Goal: Transaction & Acquisition: Purchase product/service

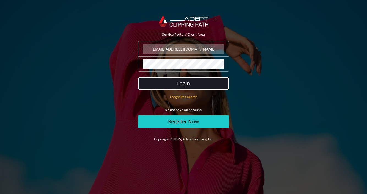
click at [198, 82] on button "Login" at bounding box center [183, 83] width 91 height 13
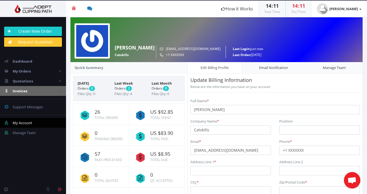
click at [25, 89] on span "Invoices" at bounding box center [20, 91] width 15 height 5
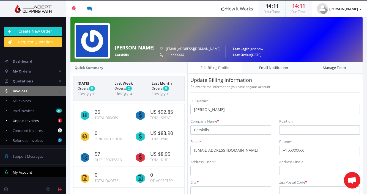
click at [28, 118] on span "Unpaid Invoices" at bounding box center [26, 120] width 26 height 5
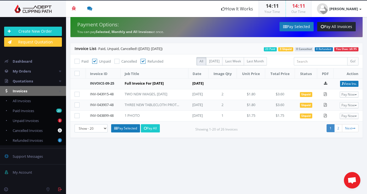
click at [75, 93] on icon at bounding box center [77, 94] width 5 height 5
click at [76, 93] on input"] "checkbox" at bounding box center [78, 95] width 4 height 4
checkbox input"] "true"
drag, startPoint x: 76, startPoint y: 105, endPoint x: 76, endPoint y: 112, distance: 7.4
click at [76, 105] on icon at bounding box center [77, 105] width 5 height 5
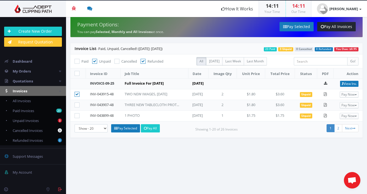
click at [76, 105] on input"] "checkbox" at bounding box center [78, 106] width 4 height 4
checkbox input"] "true"
click at [76, 113] on icon at bounding box center [77, 115] width 5 height 5
click at [76, 114] on input"] "checkbox" at bounding box center [78, 116] width 4 height 4
checkbox input"] "true"
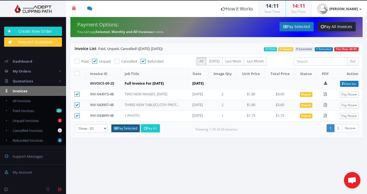
click at [132, 127] on link "Pay Selected" at bounding box center [125, 128] width 29 height 8
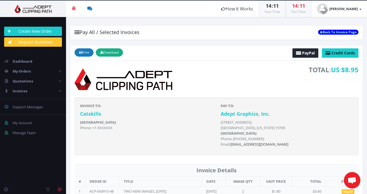
click at [174, 119] on div "INVOICE TO: Catskills United States Phone: +1 XXXXXXX" at bounding box center [146, 118] width 141 height 30
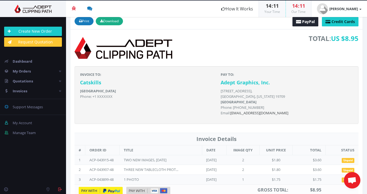
scroll to position [44, 0]
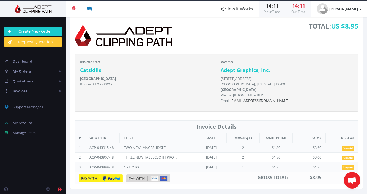
click at [112, 179] on img at bounding box center [101, 179] width 44 height 8
